Goal: Information Seeking & Learning: Learn about a topic

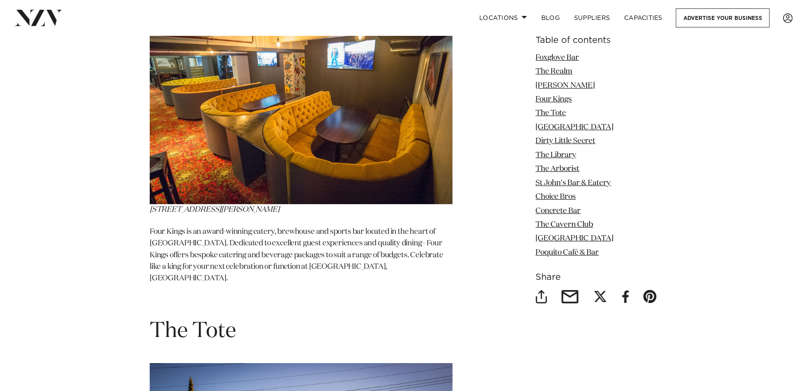
scroll to position [1684, 0]
click at [295, 180] on img at bounding box center [301, 90] width 303 height 227
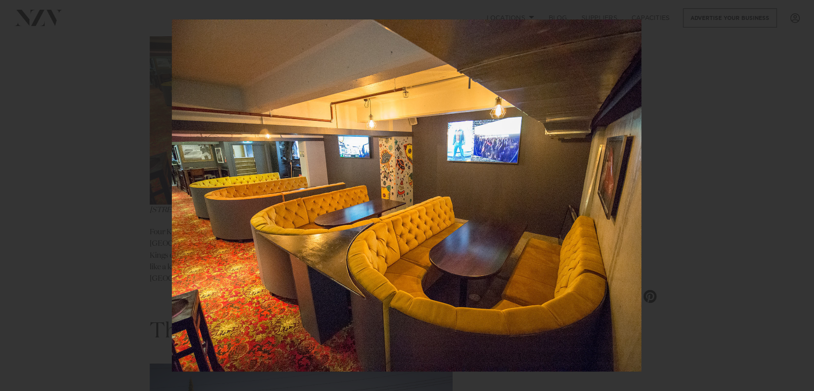
drag, startPoint x: 3, startPoint y: 47, endPoint x: 105, endPoint y: 70, distance: 104.5
click at [69, 113] on div at bounding box center [407, 195] width 814 height 391
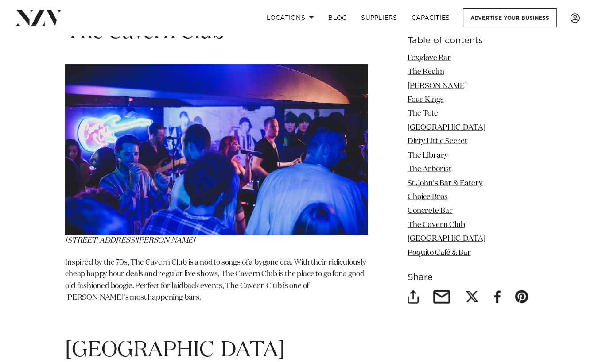
scroll to position [4586, 0]
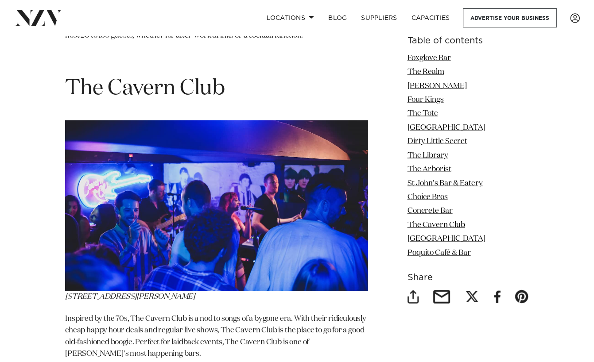
click at [423, 60] on link "Foxglove Bar" at bounding box center [428, 58] width 43 height 8
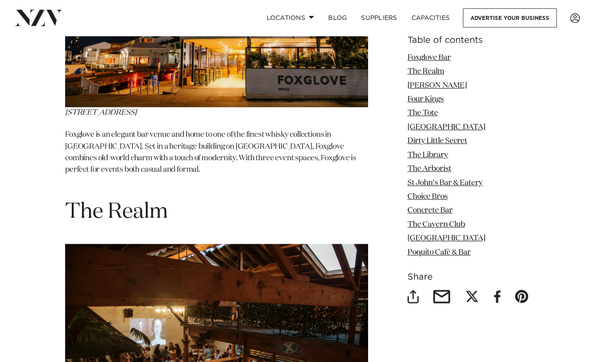
scroll to position [670, 0]
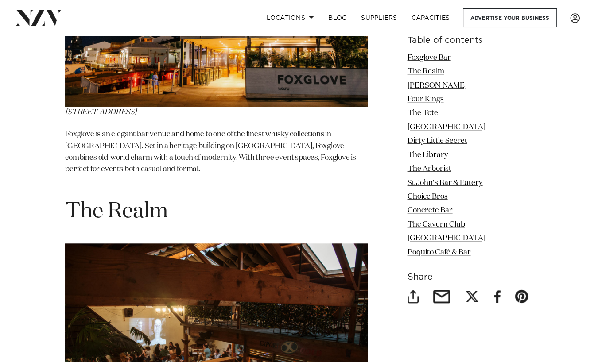
click at [204, 155] on p "Foxglove is an elegant bar venue and home to one of the finest whisky collectio…" at bounding box center [216, 158] width 303 height 58
click at [180, 89] on img at bounding box center [216, 6] width 303 height 202
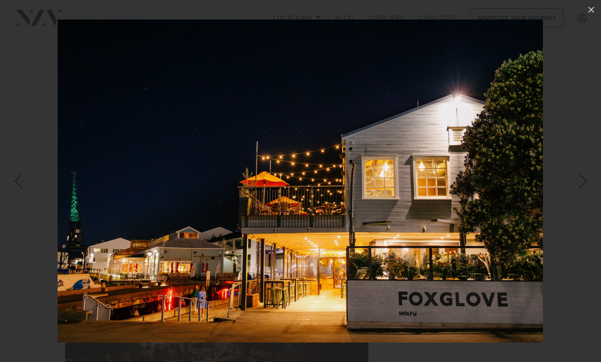
drag, startPoint x: 594, startPoint y: 10, endPoint x: 589, endPoint y: 10, distance: 4.9
click at [592, 10] on icon at bounding box center [591, 9] width 11 height 11
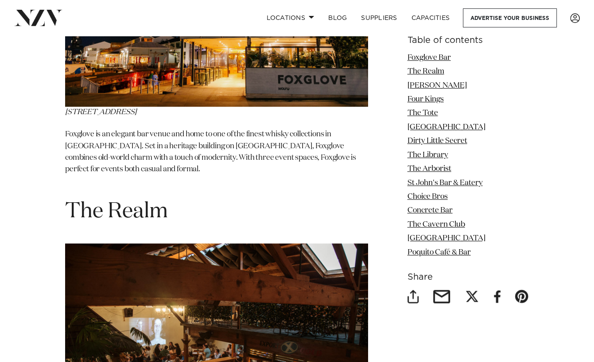
click at [433, 59] on link "Foxglove Bar" at bounding box center [428, 58] width 43 height 8
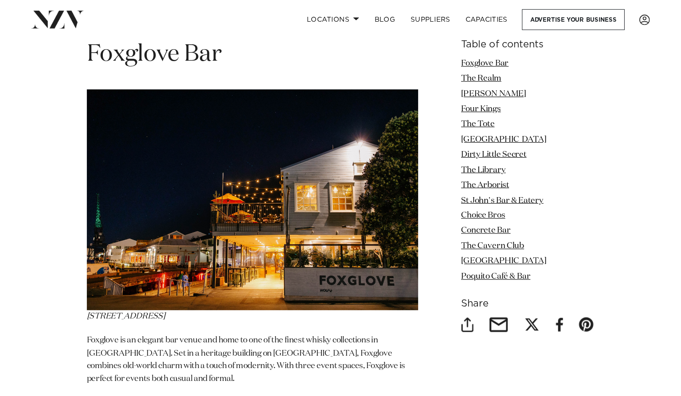
scroll to position [514, 0]
